Goal: Information Seeking & Learning: Learn about a topic

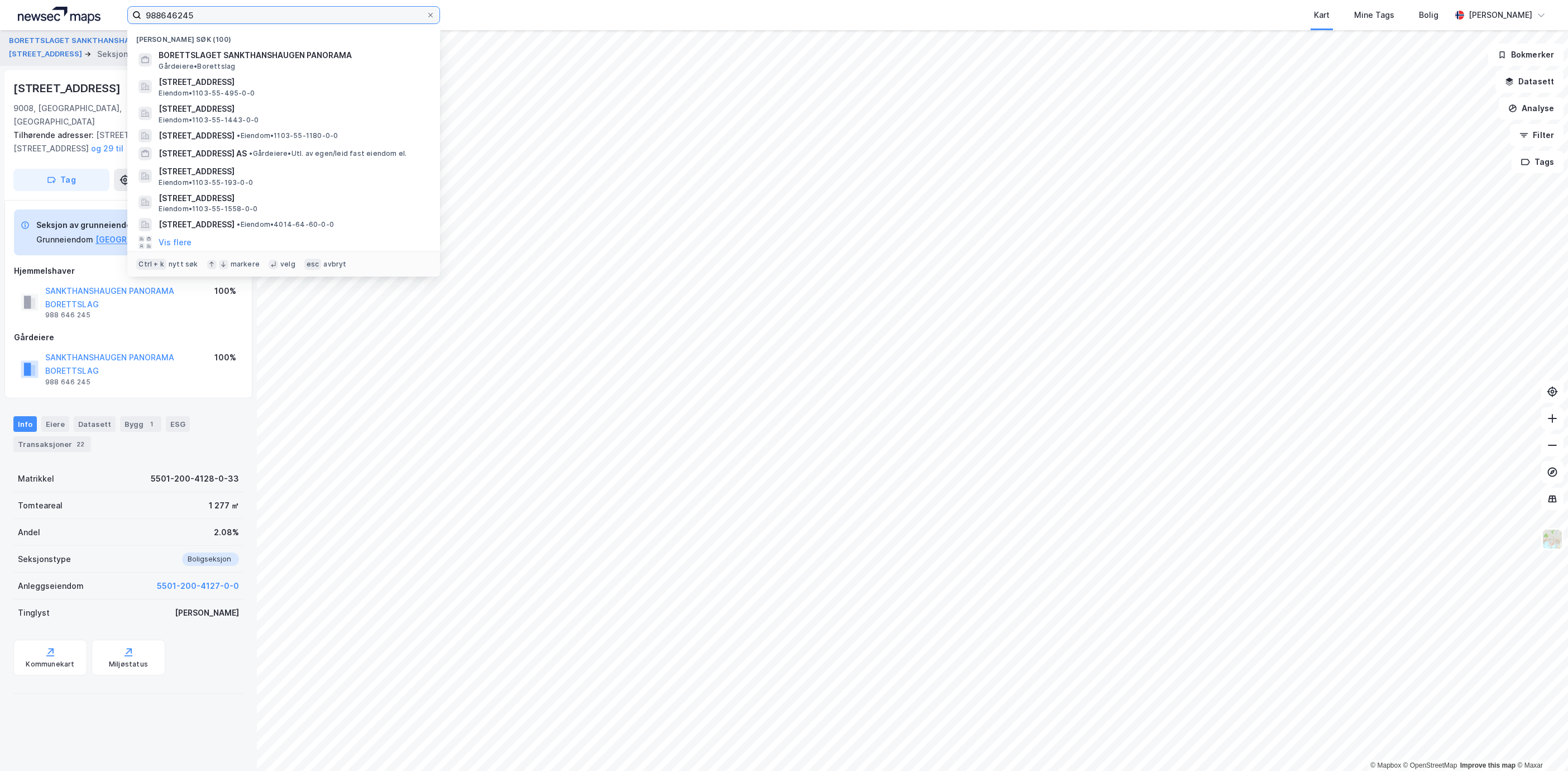
drag, startPoint x: 248, startPoint y: 9, endPoint x: 111, endPoint y: 17, distance: 137.2
click at [111, 17] on div "988646245 Nylige søk (100) BORETTSLAGET SANKTHANSHAUGEN PANORAMA Gårdeiere • [S…" at bounding box center [784, 15] width 1568 height 30
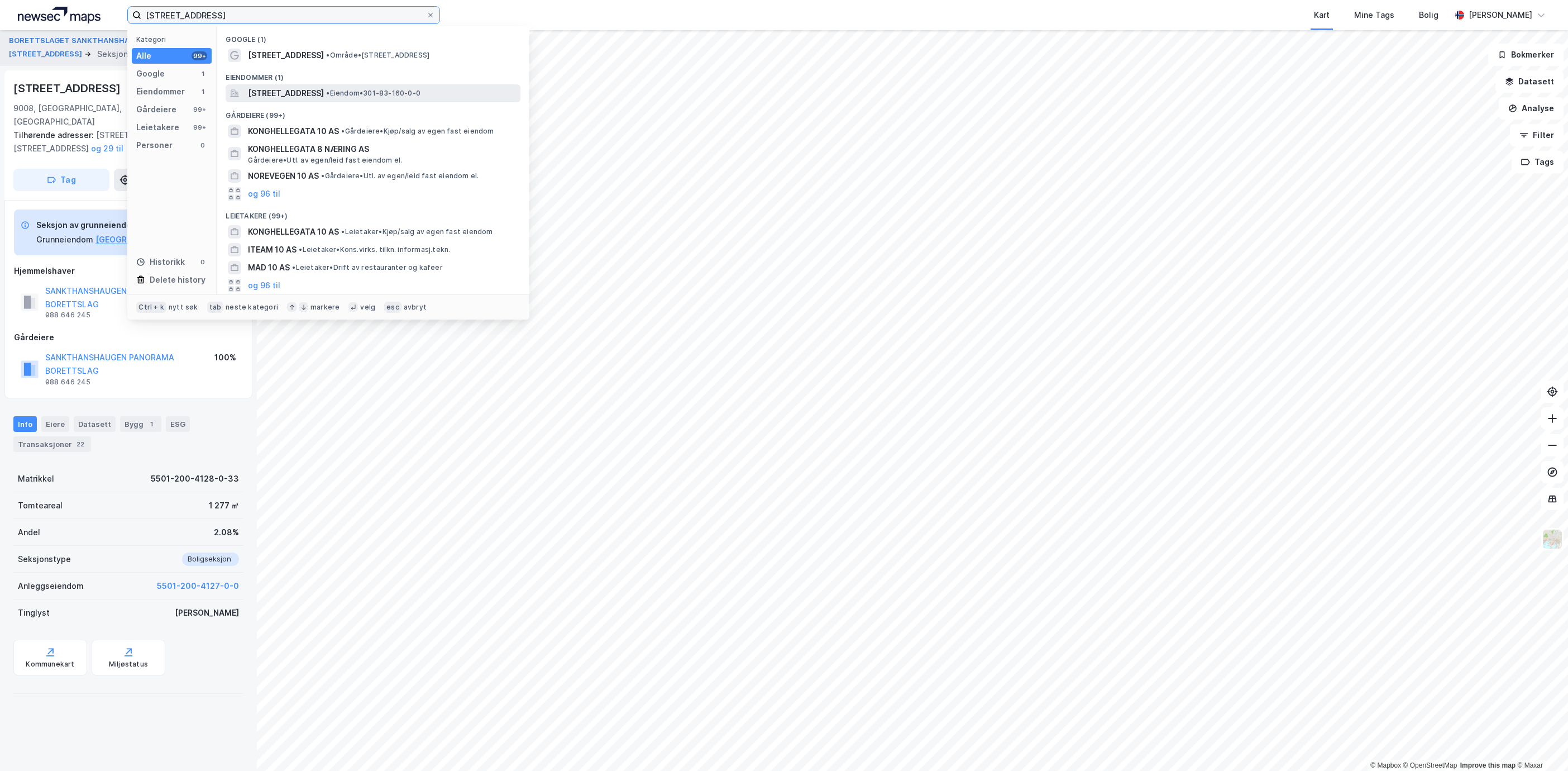
type input "[STREET_ADDRESS]"
click at [318, 90] on span "[STREET_ADDRESS]" at bounding box center [285, 93] width 76 height 13
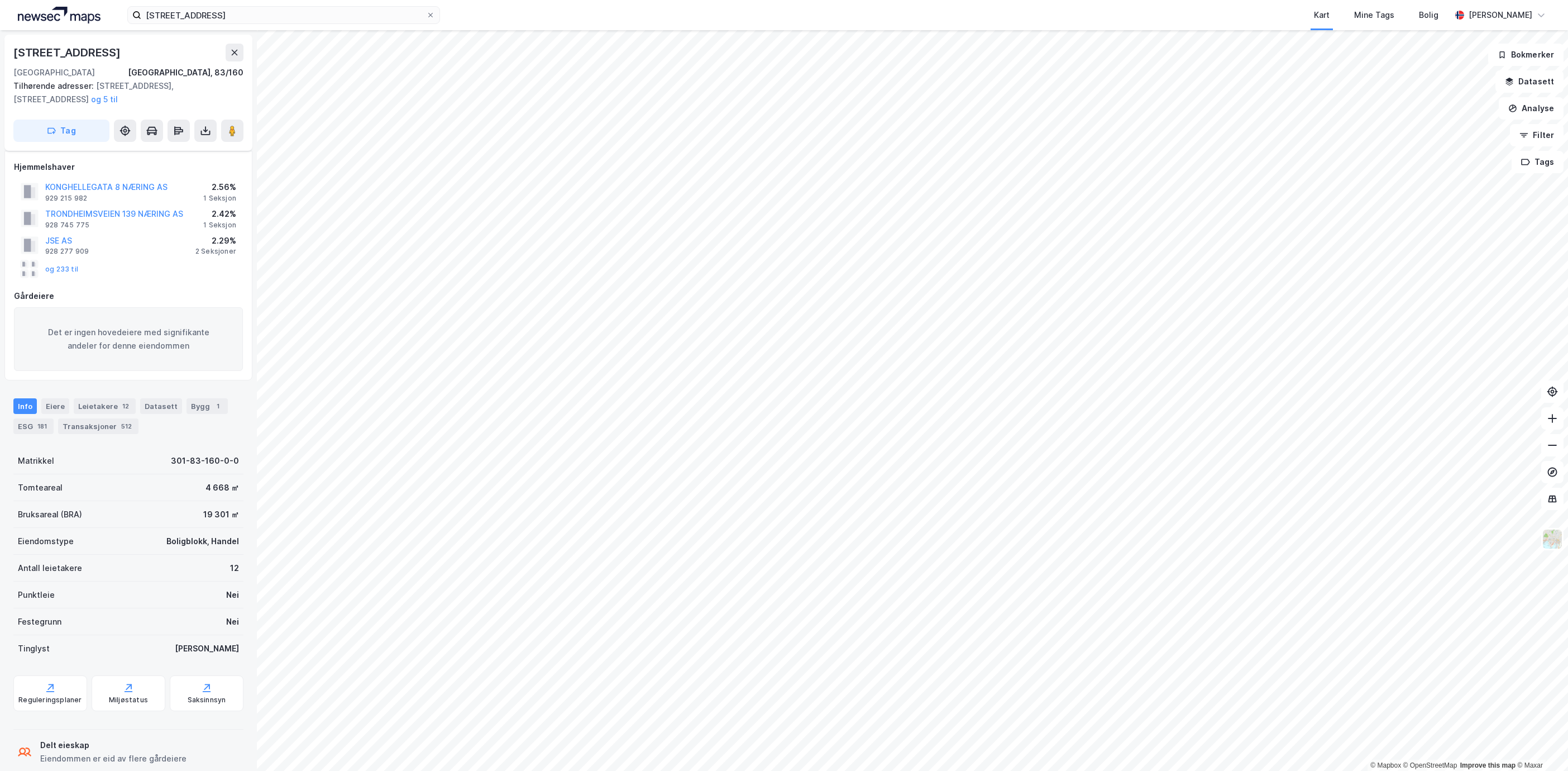
scroll to position [69, 0]
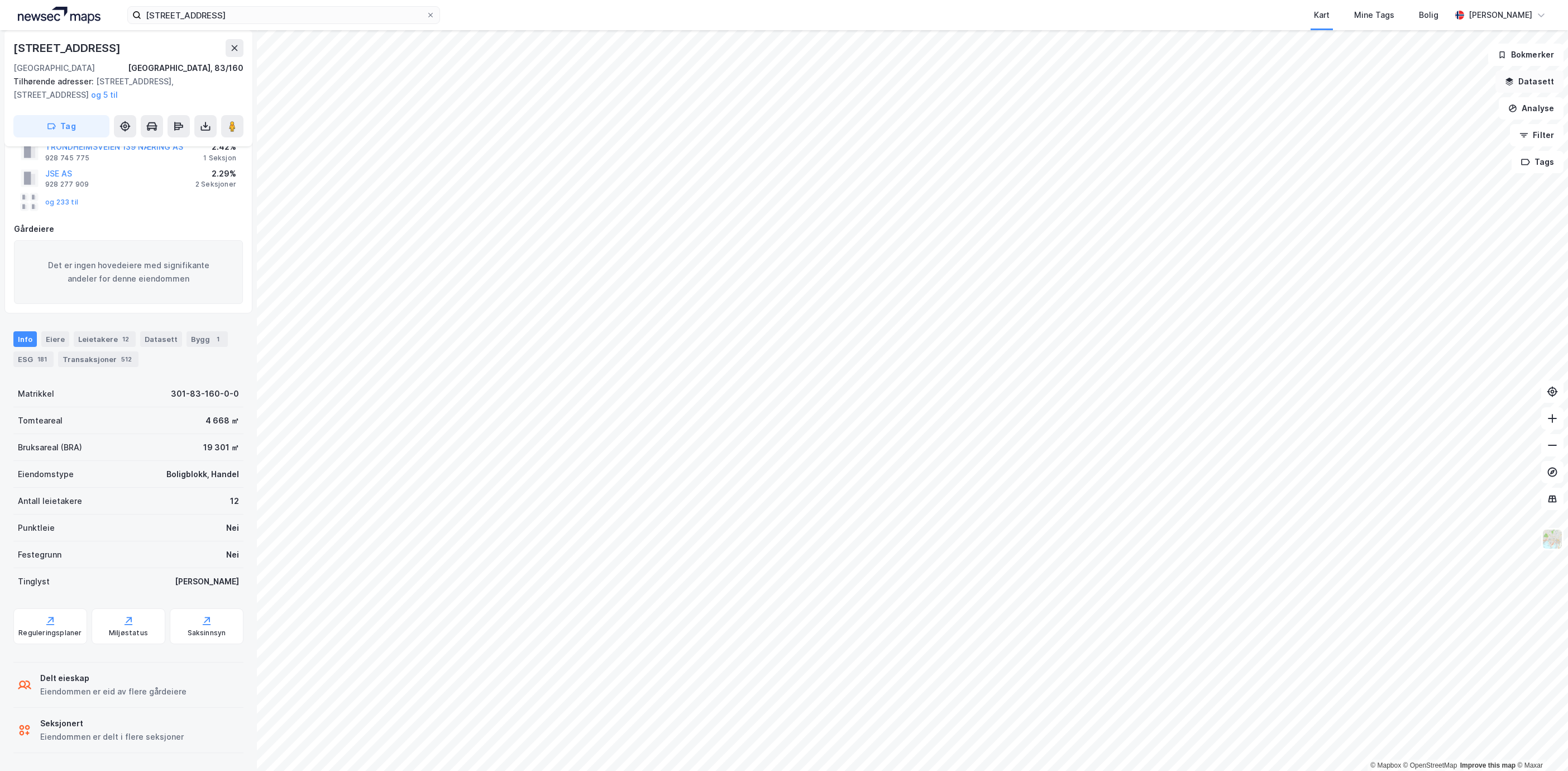
click at [1530, 81] on button "Datasett" at bounding box center [1530, 82] width 68 height 23
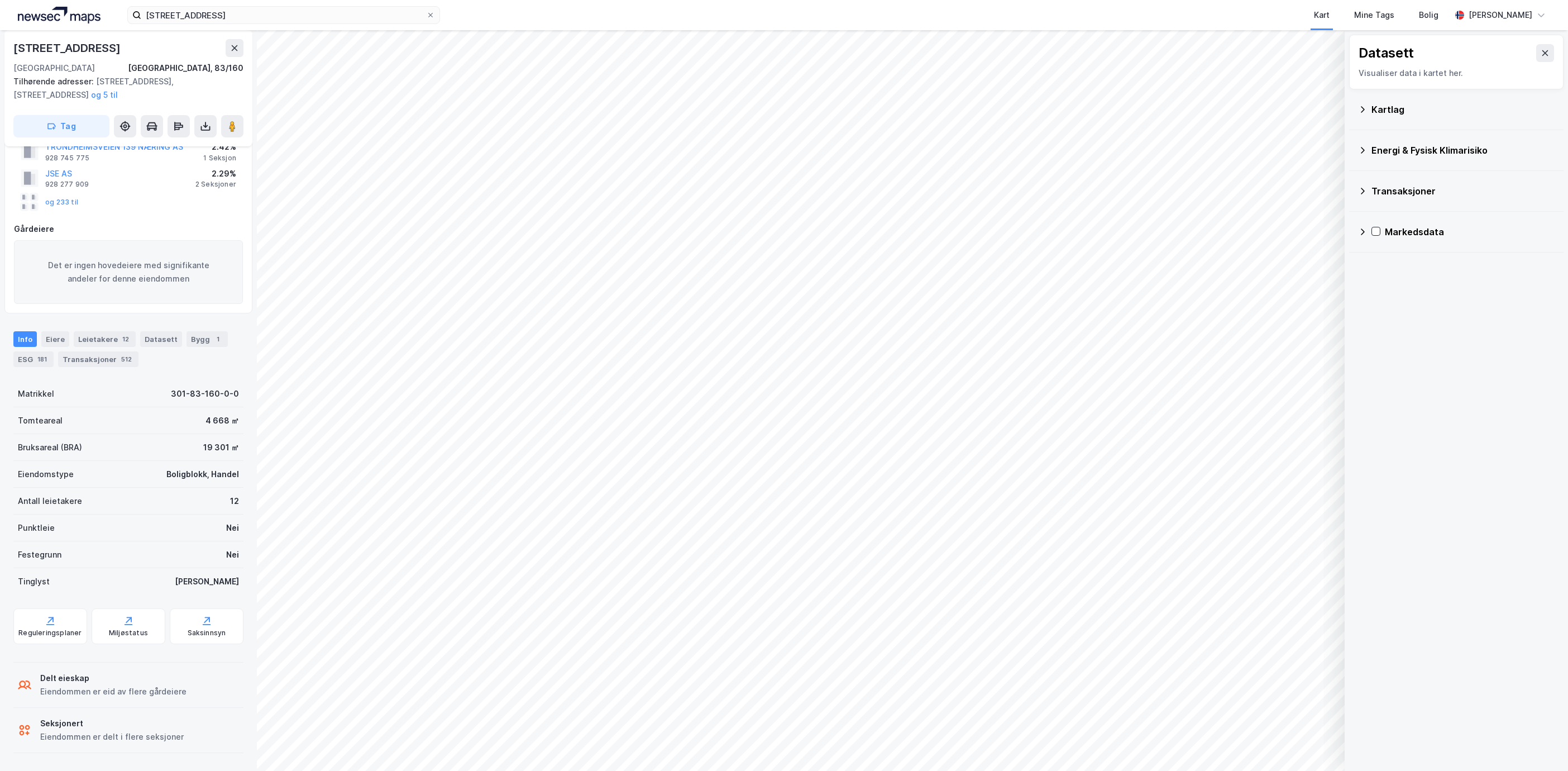
click at [1401, 118] on div "Kartlag" at bounding box center [1456, 110] width 197 height 27
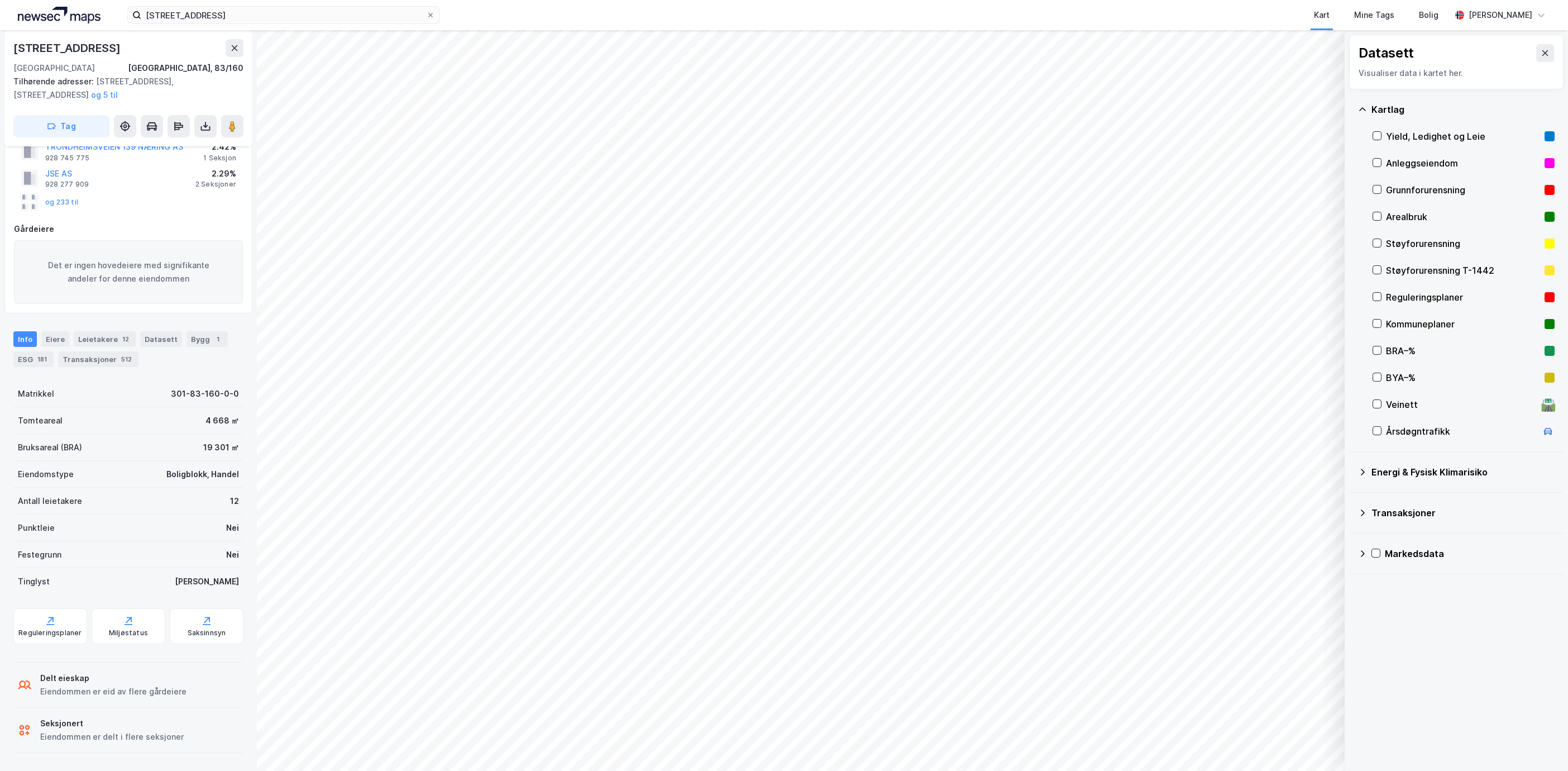
click at [1426, 132] on div "Yield, Ledighet og Leie" at bounding box center [1463, 136] width 154 height 13
click at [1381, 138] on div at bounding box center [1377, 136] width 9 height 9
click at [1367, 551] on div "Markedsdata" at bounding box center [1456, 554] width 197 height 27
